Goal: Navigation & Orientation: Find specific page/section

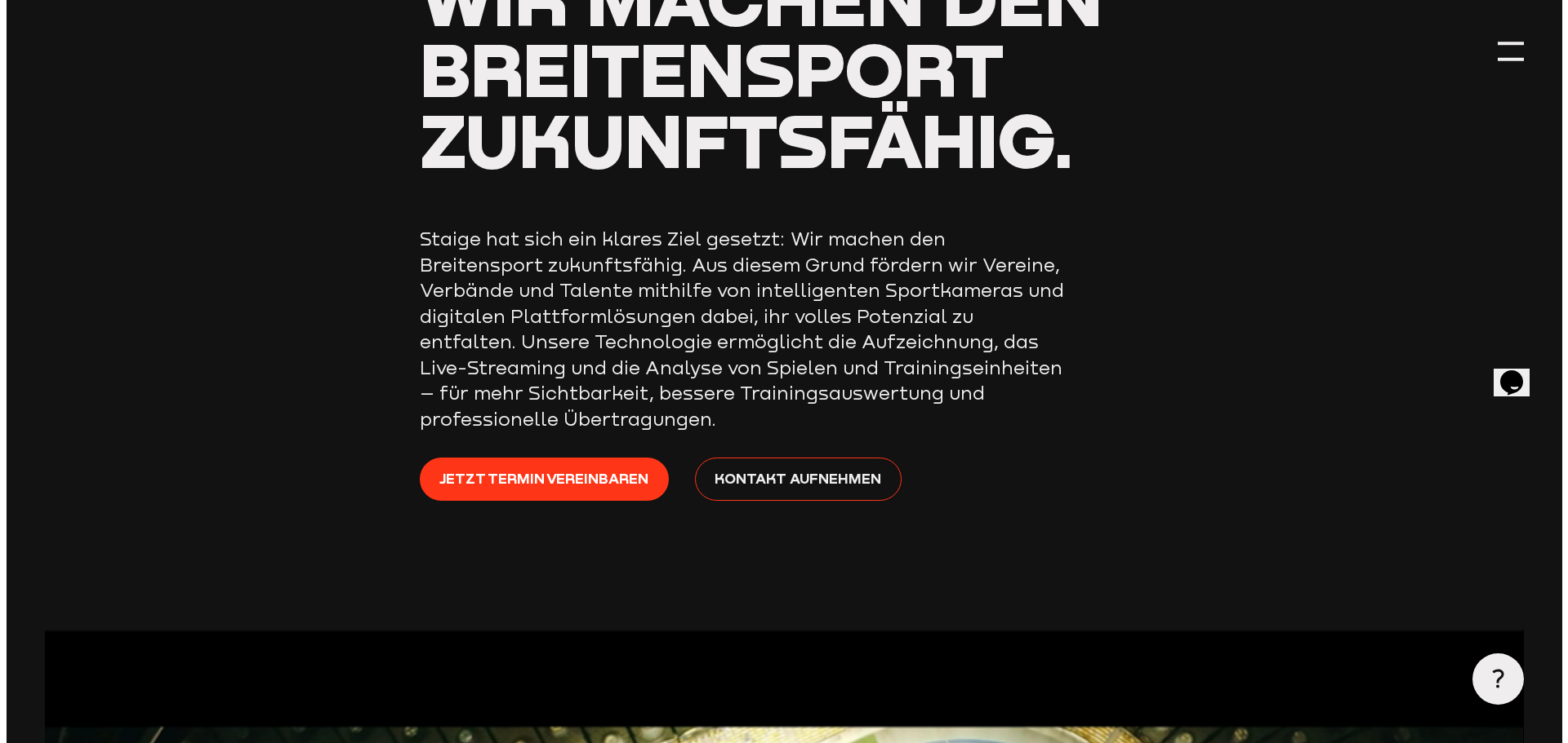
scroll to position [245, 0]
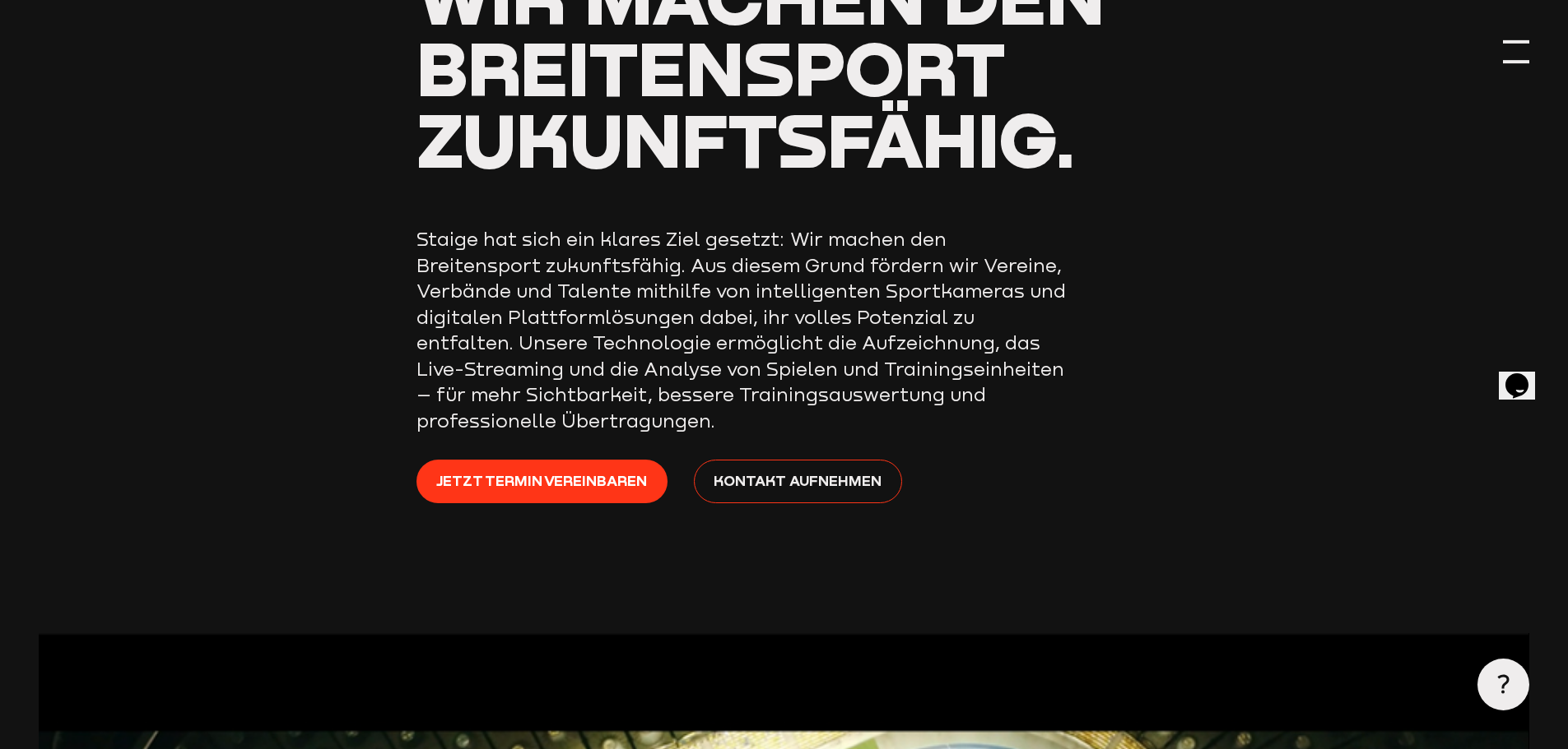
click at [1515, 56] on div at bounding box center [1516, 51] width 27 height 27
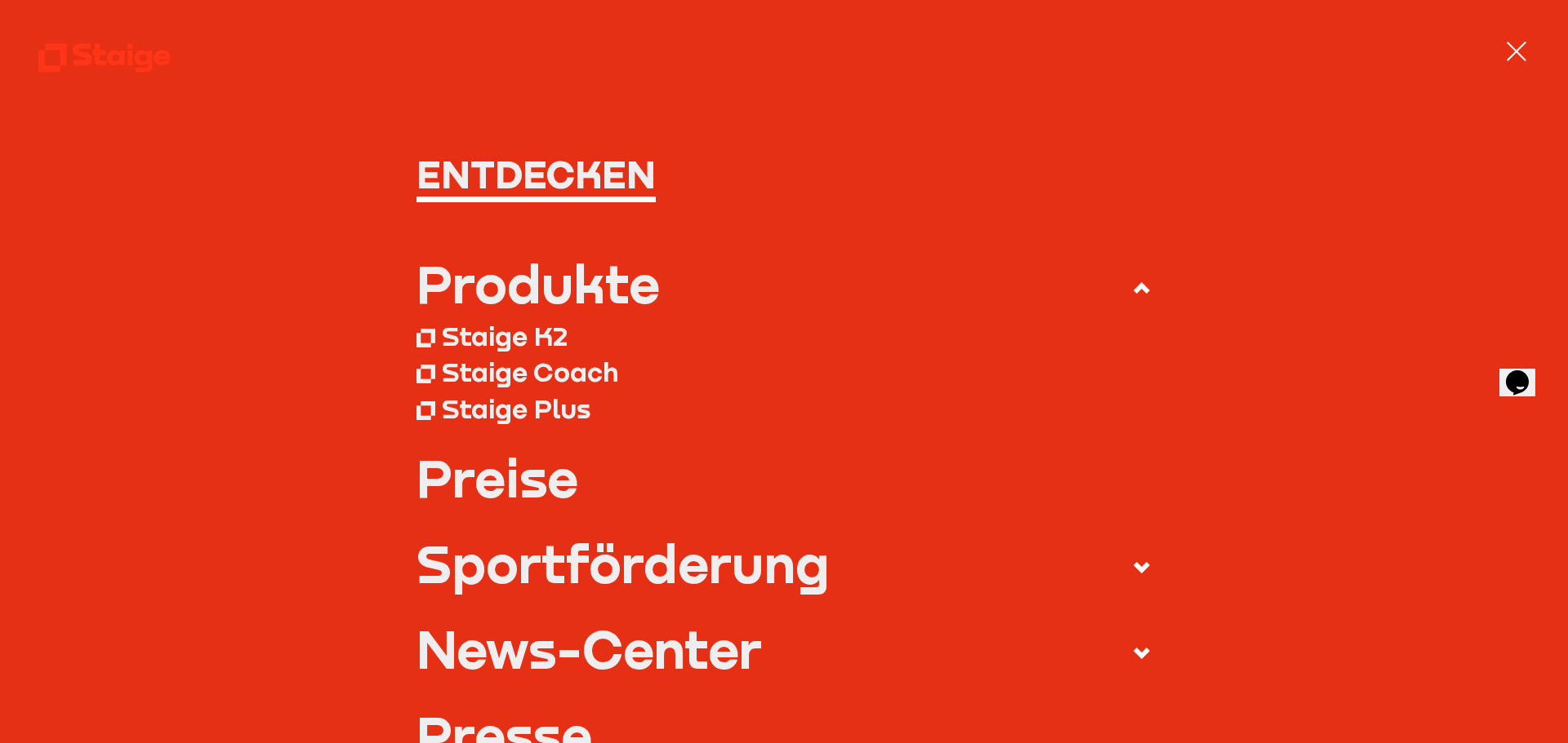
click at [564, 305] on div "Produkte" at bounding box center [538, 283] width 243 height 51
click at [0, 0] on input "Produkte" at bounding box center [0, 0] width 0 height 0
click at [592, 284] on div "Produkte" at bounding box center [538, 283] width 243 height 51
click at [0, 0] on input "Produkte" at bounding box center [0, 0] width 0 height 0
click at [531, 332] on div "Staige K2" at bounding box center [504, 335] width 126 height 32
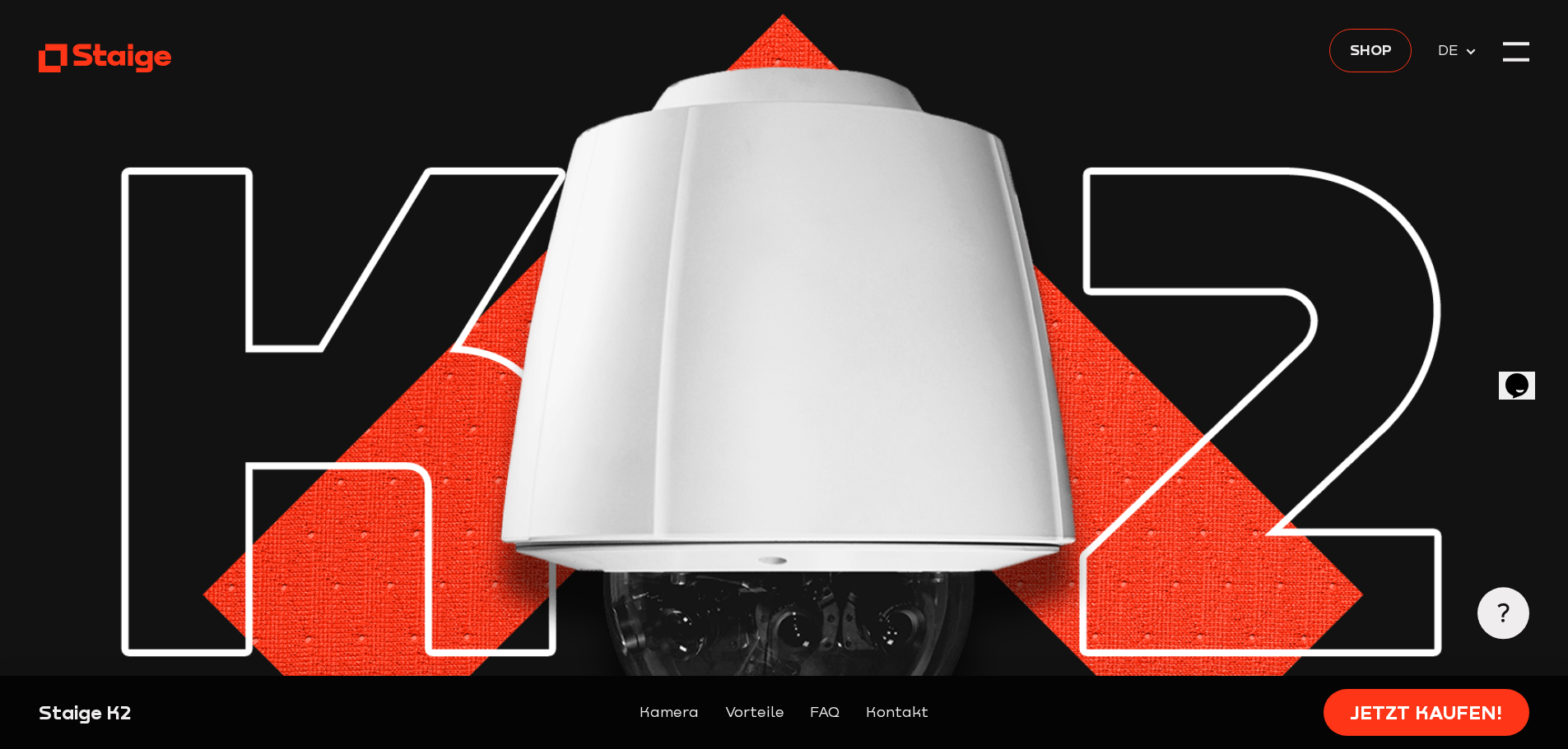
click at [90, 56] on use at bounding box center [105, 58] width 132 height 29
